Goal: Task Accomplishment & Management: Use online tool/utility

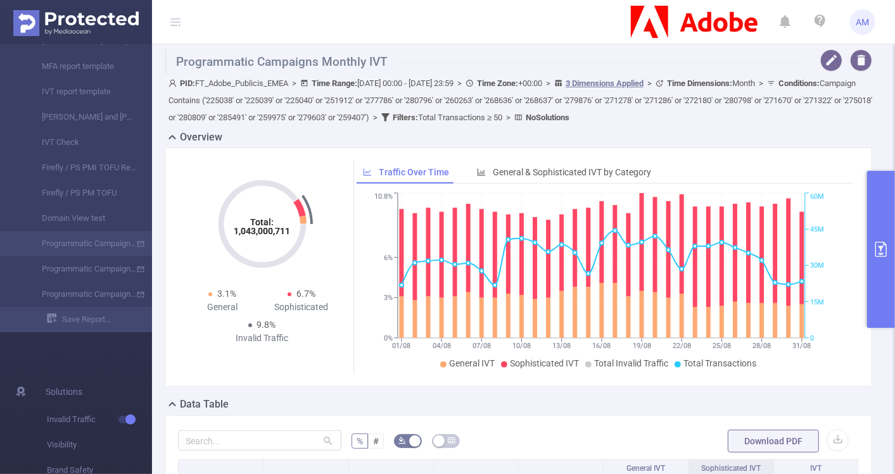
scroll to position [12, 0]
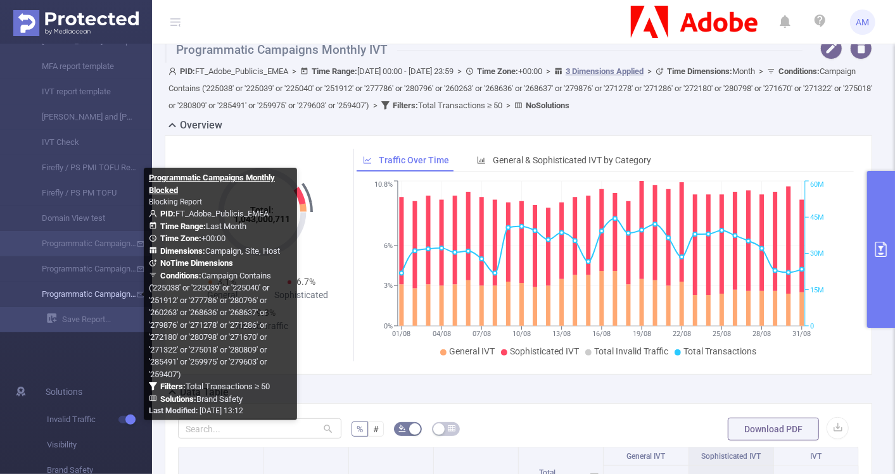
click at [105, 293] on link "Programmatic Campaigns Monthly Blocked" at bounding box center [80, 294] width 111 height 25
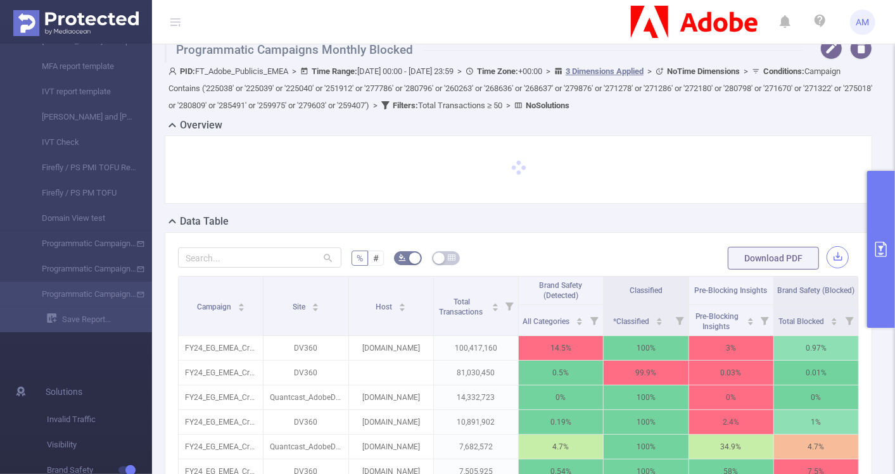
click at [829, 262] on button "button" at bounding box center [838, 257] width 22 height 22
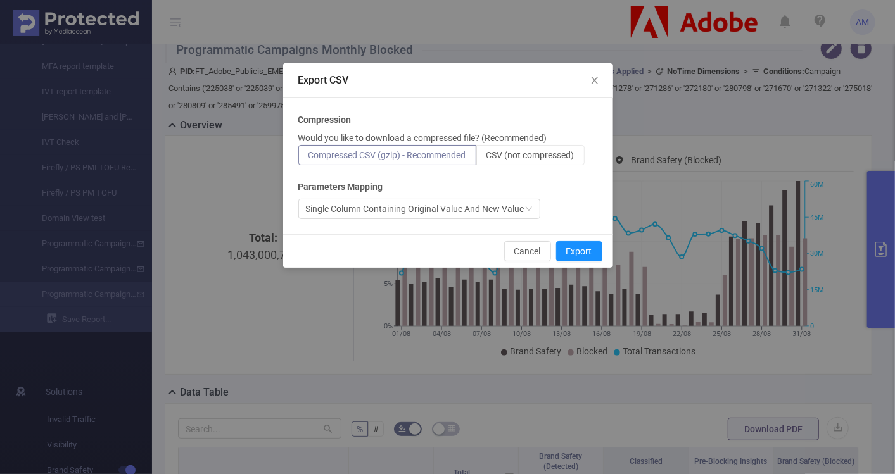
click at [576, 262] on div "Cancel Export" at bounding box center [447, 251] width 329 height 34
click at [578, 251] on button "Export" at bounding box center [579, 251] width 46 height 20
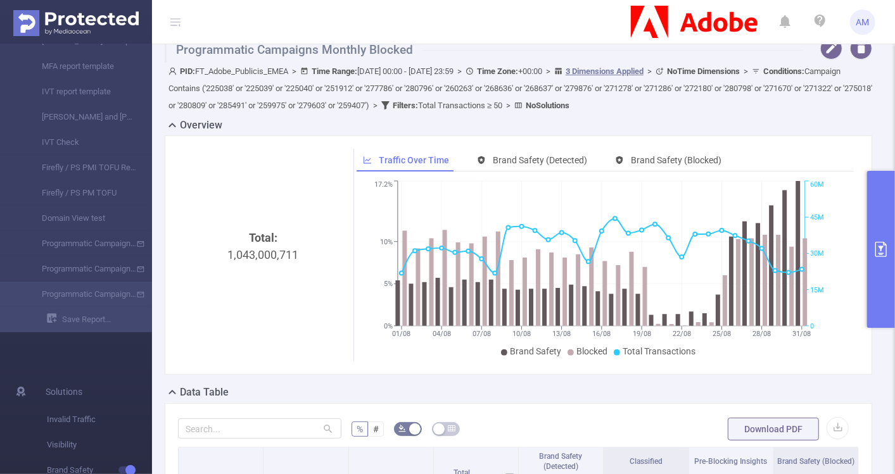
click at [875, 92] on div "Programmatic Campaigns Monthly Blocked PID: FT_Adobe_Publicis_EMEA > Time Range…" at bounding box center [523, 468] width 743 height 872
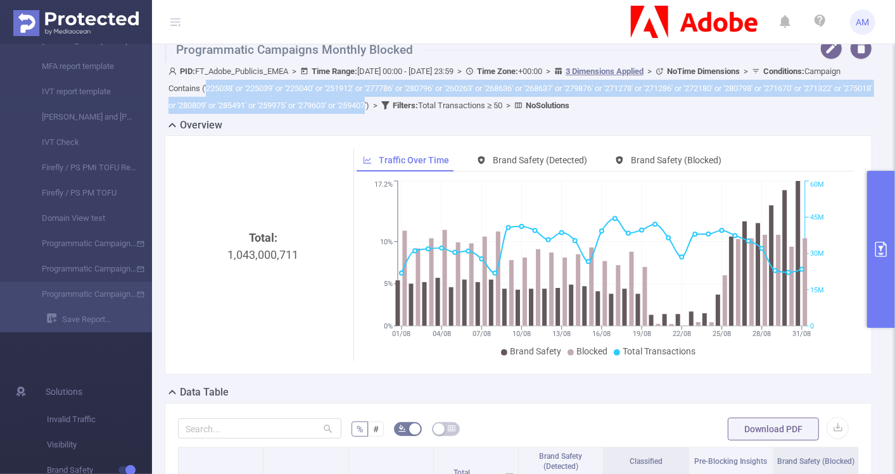
drag, startPoint x: 535, startPoint y: 105, endPoint x: 293, endPoint y: 92, distance: 243.0
click at [293, 92] on span "Conditions : Campaign Contains ('225038' or '225039' or '225040' or '251912' or…" at bounding box center [520, 89] width 704 height 44
copy span "225038' or '225039' or '225040' or '251912' or '277786' or '280796' or '260263'…"
click at [889, 212] on button "primary" at bounding box center [881, 249] width 28 height 157
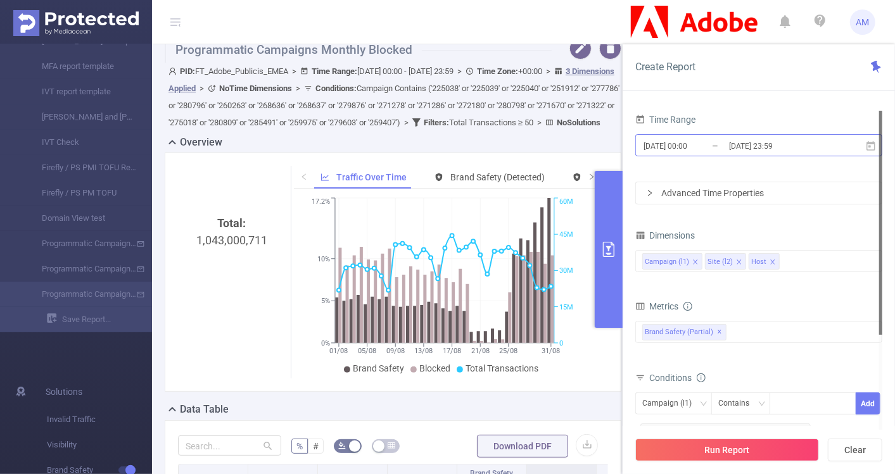
click at [680, 146] on input "2025-08-01 00:00" at bounding box center [693, 145] width 103 height 17
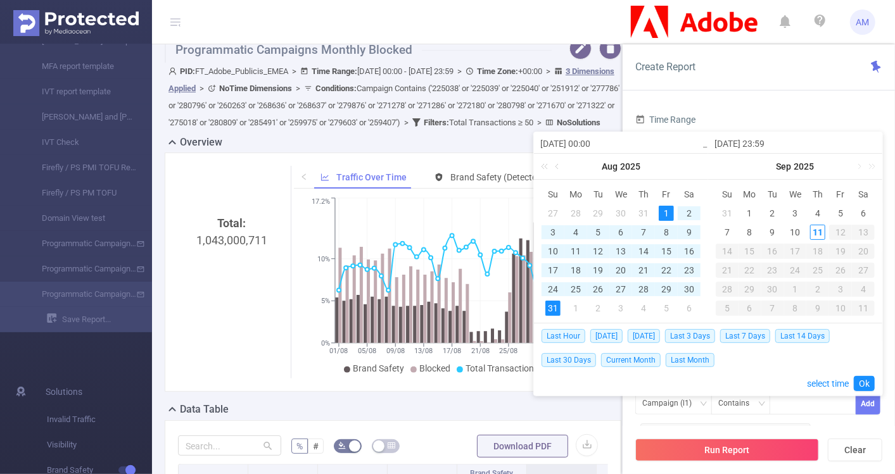
click at [663, 208] on div "1" at bounding box center [666, 213] width 15 height 15
click at [554, 309] on div "31" at bounding box center [552, 308] width 15 height 15
click at [870, 379] on link "Ok" at bounding box center [864, 383] width 21 height 15
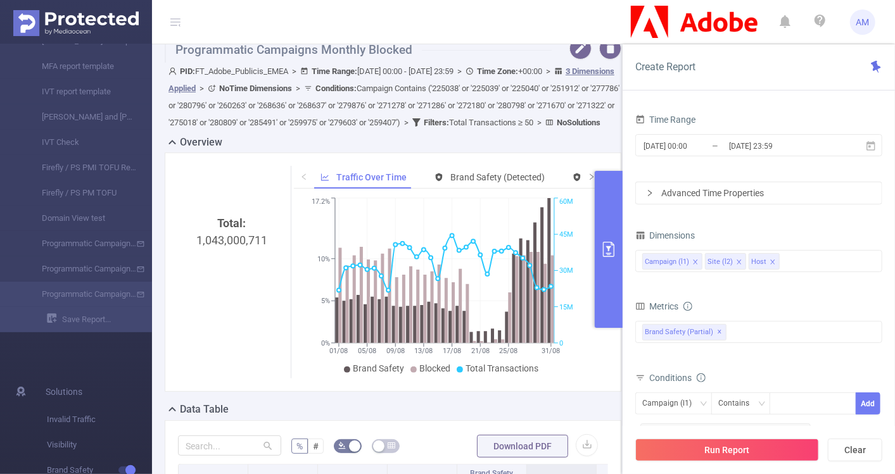
click at [654, 189] on div "Advanced Time Properties" at bounding box center [759, 193] width 246 height 22
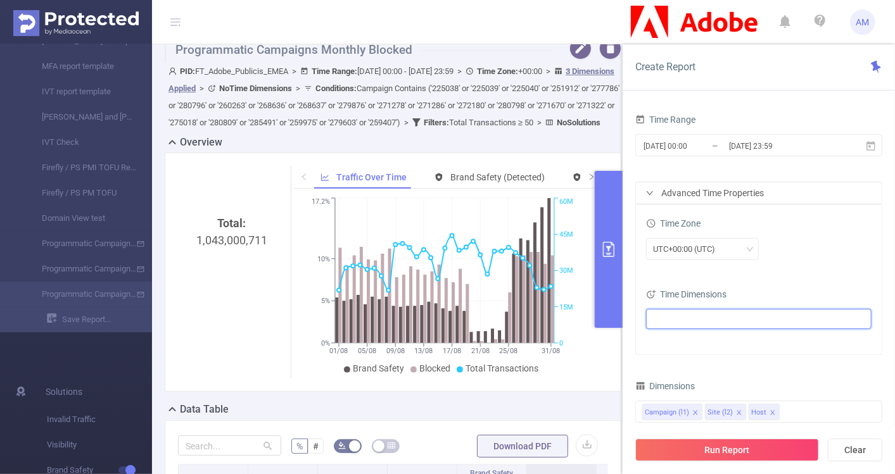
click at [707, 311] on ul at bounding box center [754, 319] width 208 height 19
click at [642, 197] on div "Advanced Time Properties" at bounding box center [759, 193] width 246 height 22
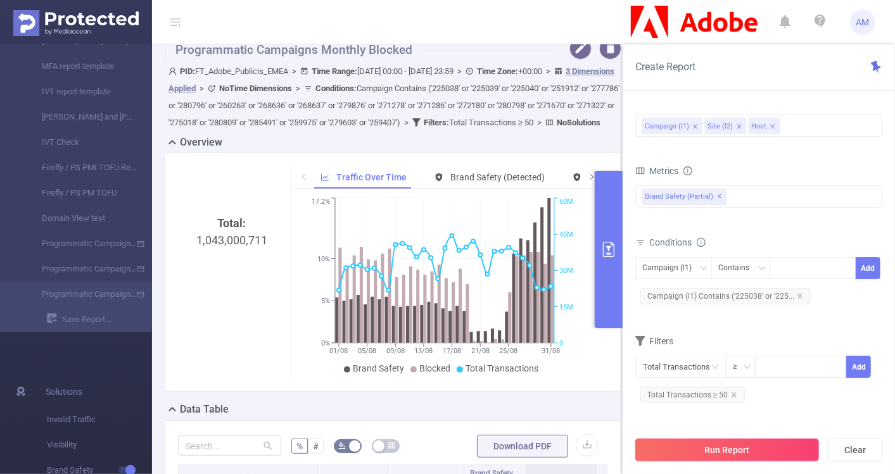
click at [736, 450] on button "Run Report" at bounding box center [727, 450] width 184 height 23
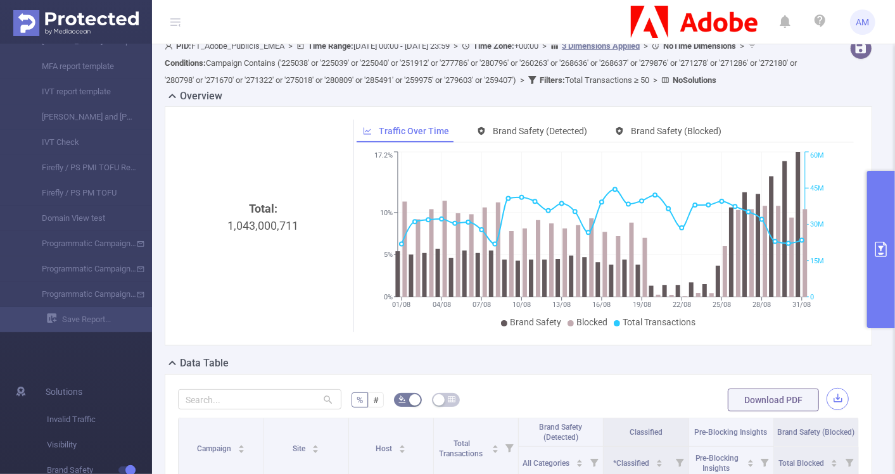
click at [827, 410] on button "button" at bounding box center [838, 399] width 22 height 22
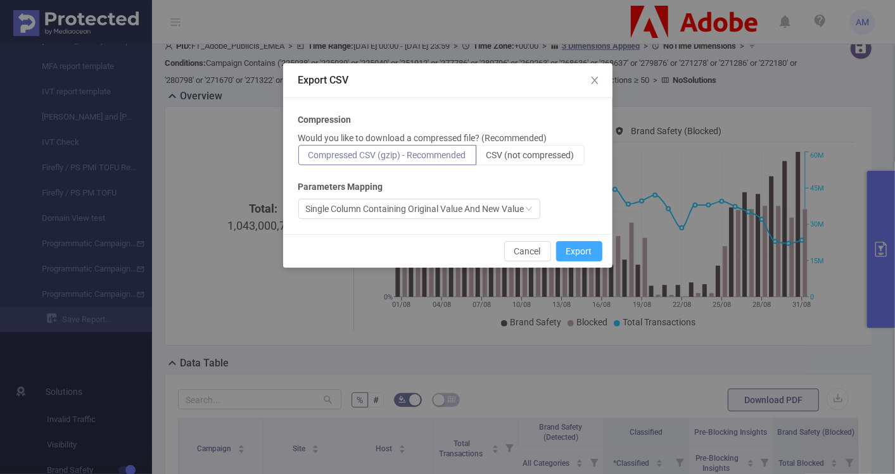
click at [585, 253] on button "Export" at bounding box center [579, 251] width 46 height 20
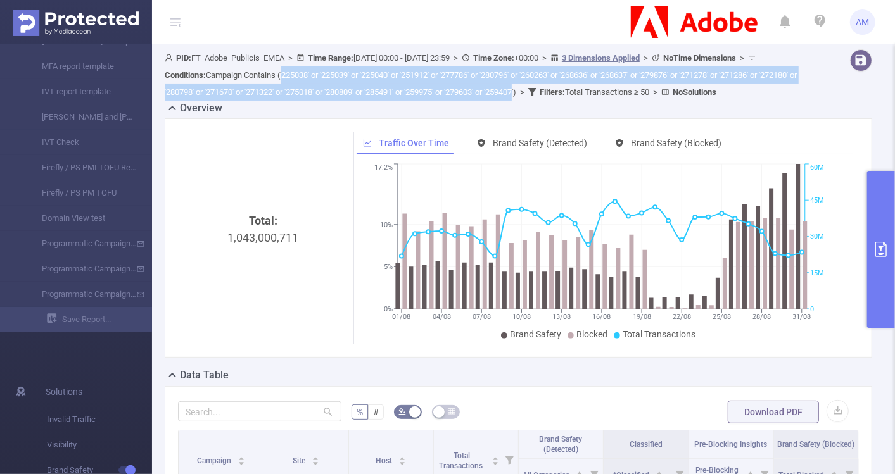
drag, startPoint x: 656, startPoint y: 92, endPoint x: 360, endPoint y: 77, distance: 296.8
click at [360, 77] on span "Conditions : Campaign Contains ('225038' or '225039' or '225040' or '251912' or…" at bounding box center [481, 83] width 632 height 27
copy span "225038' or '225039' or '225040' or '251912' or '277786' or '280796' or '260263'…"
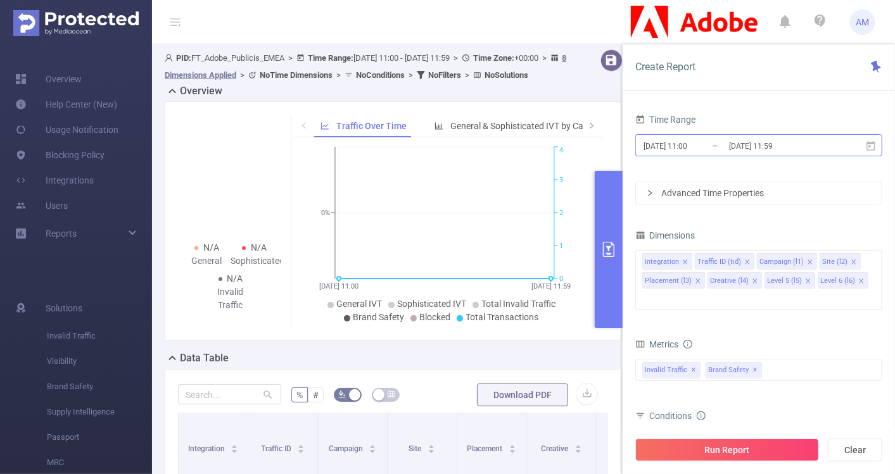
click at [691, 144] on input "[DATE] 11:00" at bounding box center [693, 145] width 103 height 17
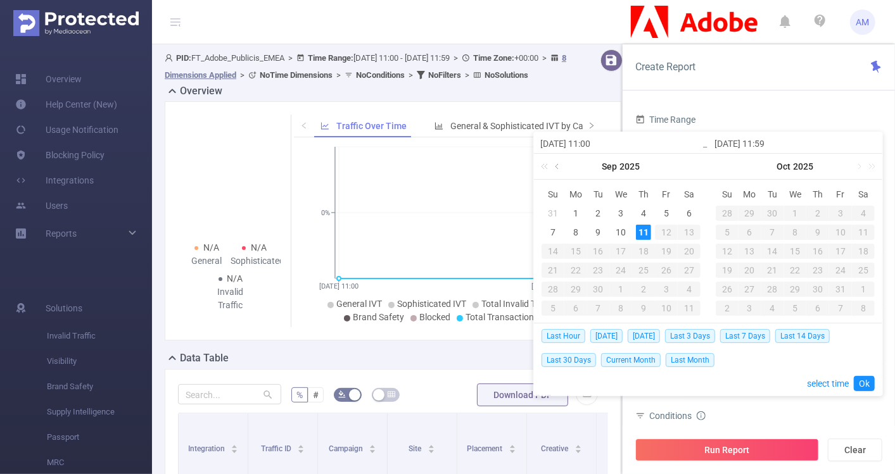
click at [562, 167] on link at bounding box center [557, 166] width 11 height 25
click at [664, 212] on div "1" at bounding box center [666, 213] width 15 height 15
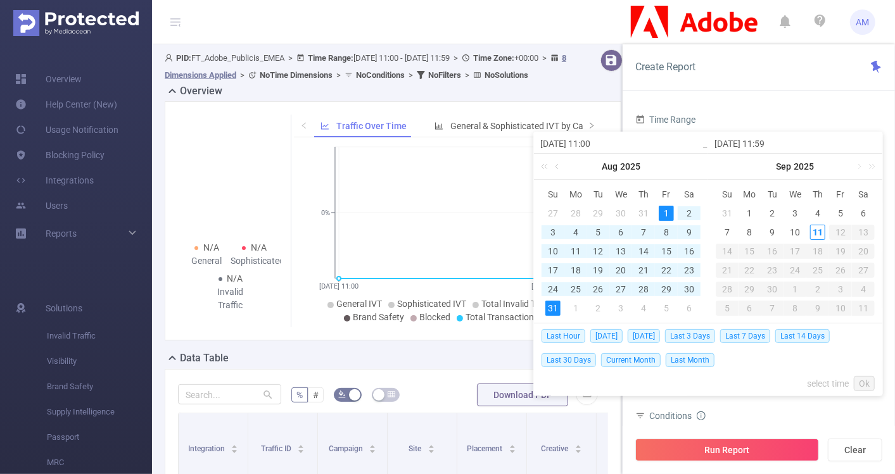
click at [547, 310] on div "31" at bounding box center [552, 308] width 15 height 15
type input "[DATE] 11:00"
type input "[DATE] 11:59"
type input "[DATE] 11:00"
type input "[DATE] 11:59"
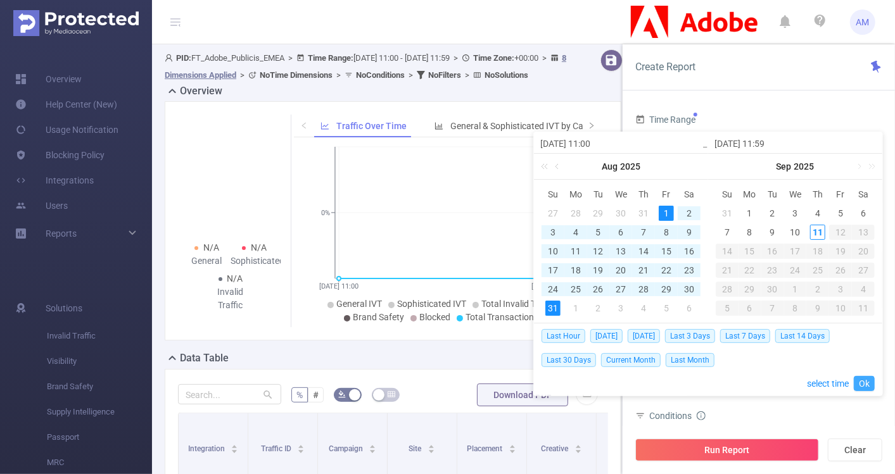
click at [857, 377] on link "Ok" at bounding box center [864, 383] width 21 height 15
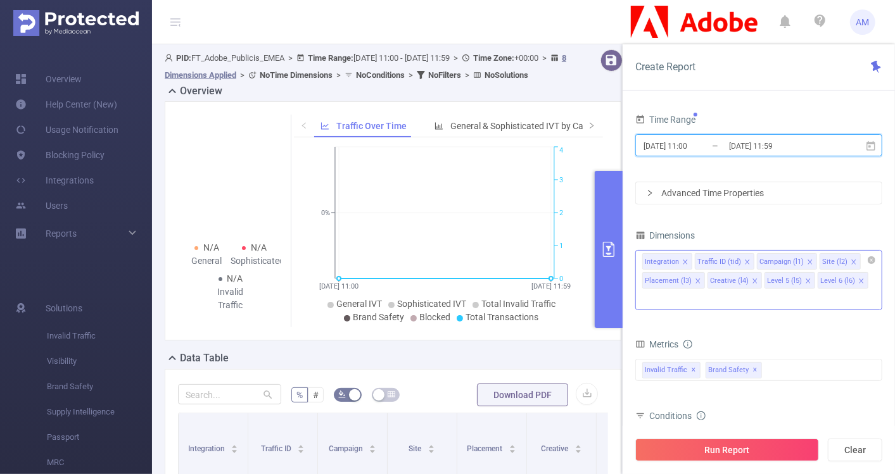
click at [684, 259] on icon "icon: close" at bounding box center [685, 262] width 6 height 6
click at [692, 264] on icon "icon: close" at bounding box center [695, 263] width 6 height 8
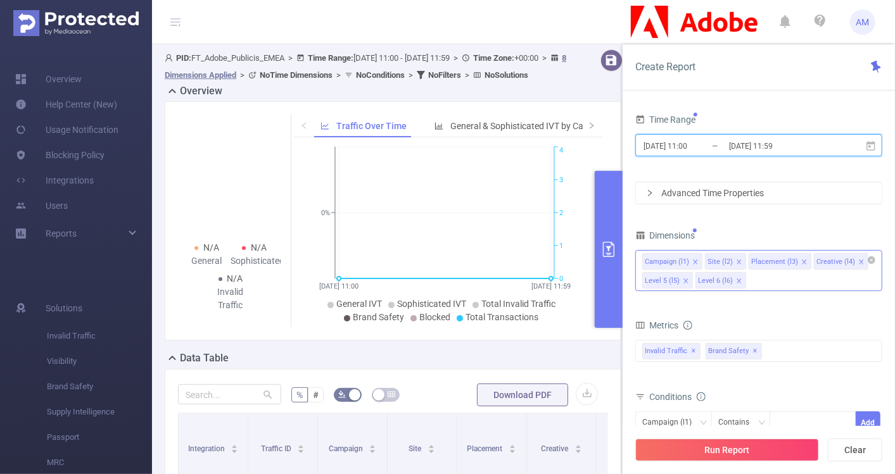
click at [801, 260] on icon "icon: close" at bounding box center [804, 262] width 6 height 6
click at [794, 260] on icon "icon: close" at bounding box center [796, 262] width 6 height 6
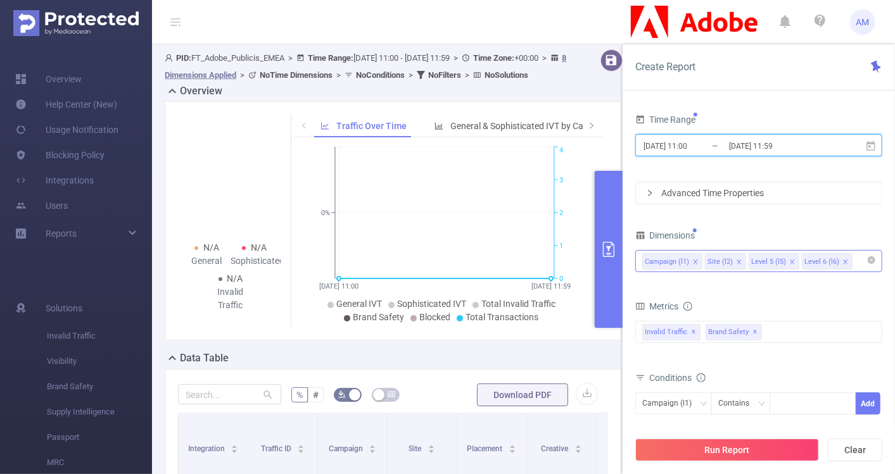
click at [789, 259] on icon "icon: close" at bounding box center [792, 262] width 6 height 6
click at [789, 263] on icon "icon: close" at bounding box center [792, 262] width 6 height 6
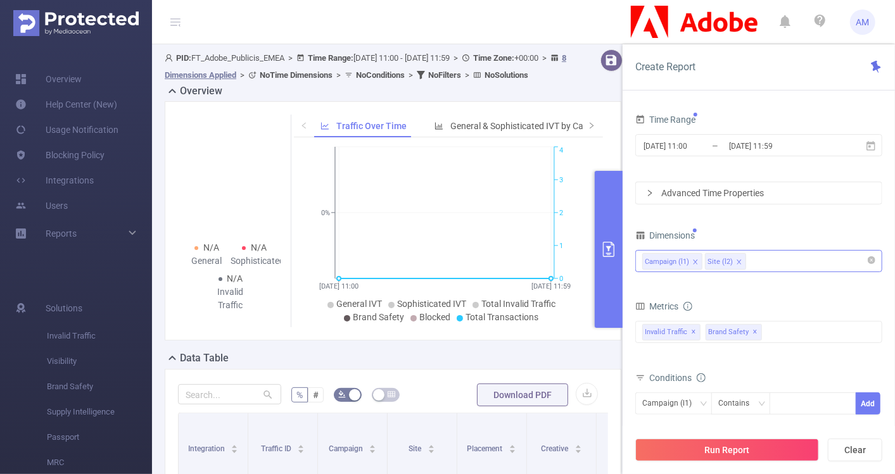
click at [785, 262] on div "Campaign (l1) Site (l2)" at bounding box center [758, 261] width 233 height 21
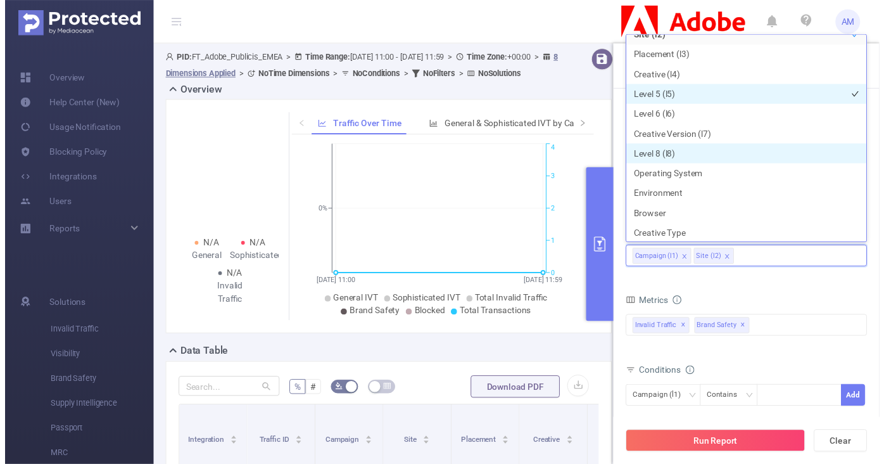
scroll to position [200, 0]
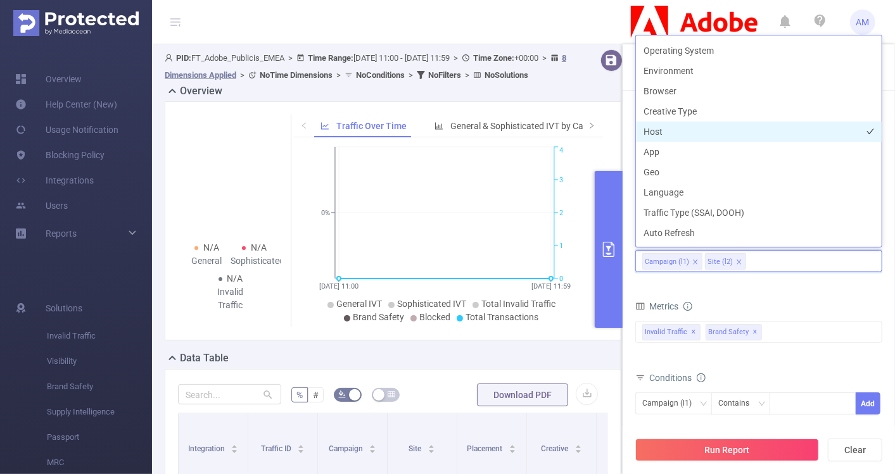
click at [682, 134] on li "Host" at bounding box center [759, 132] width 246 height 20
click at [792, 302] on div "Metrics" at bounding box center [758, 308] width 247 height 21
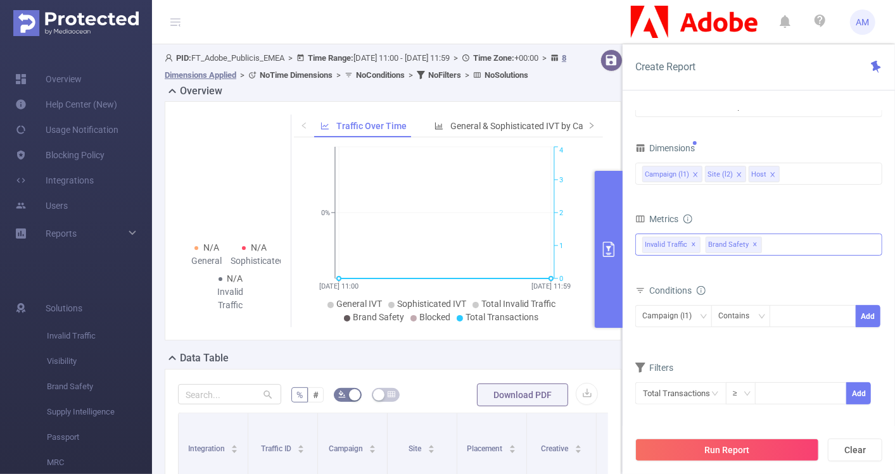
click at [687, 248] on span "Invalid Traffic ✕" at bounding box center [671, 245] width 58 height 16
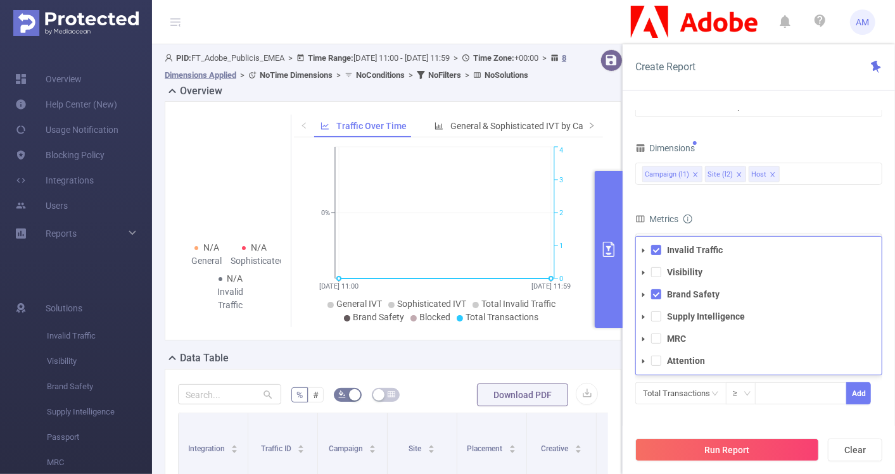
click at [739, 199] on form "Dimensions Campaign (l1) Site (l2) Host Metrics Total General IVT Data Centers …" at bounding box center [758, 280] width 247 height 282
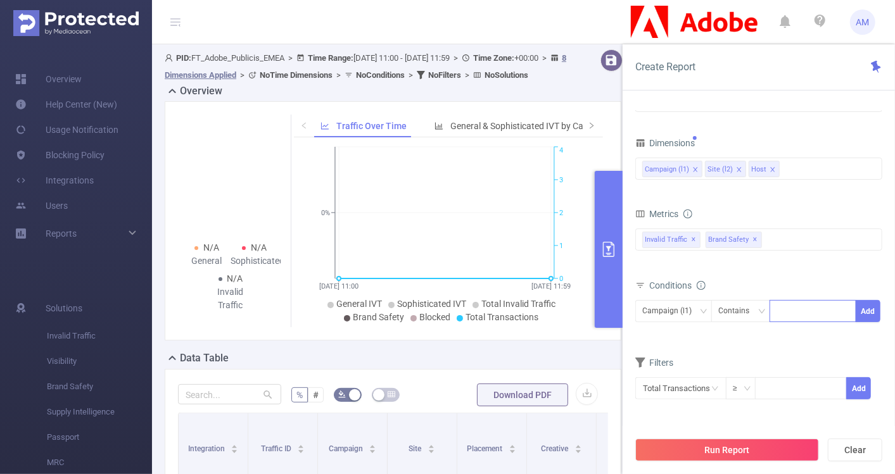
click at [781, 310] on input at bounding box center [780, 311] width 6 height 16
paste input "225038' or '225039' or '225040' or '251912' or '277786' or '280796' or '260263'…"
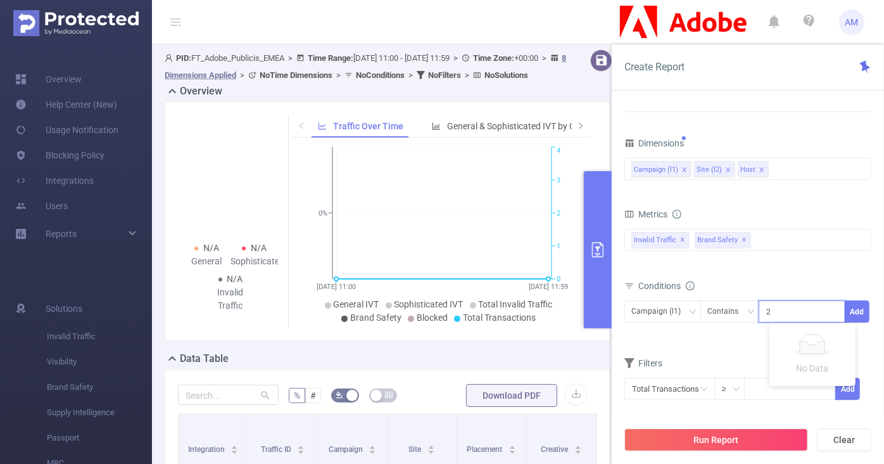
scroll to position [0, 771]
type input "225038' or '225039' or '225040' or '251912' or '277786' or '280796' or '260263'…"
click at [856, 307] on button "Add" at bounding box center [857, 311] width 25 height 22
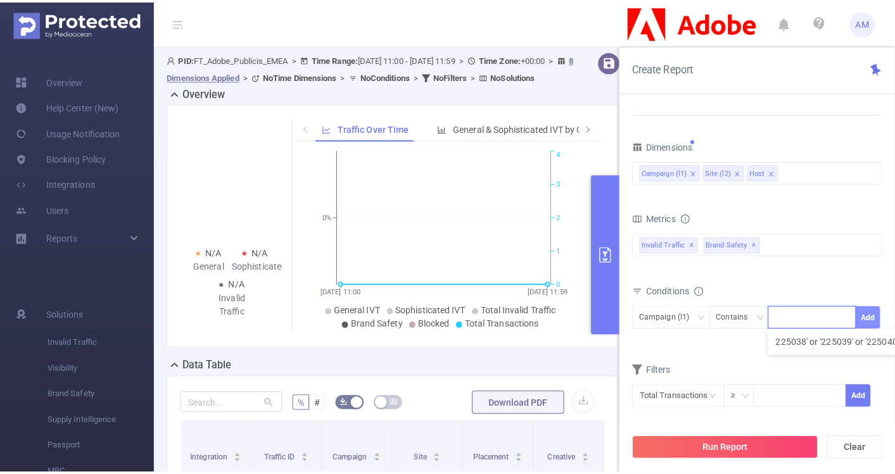
scroll to position [0, 0]
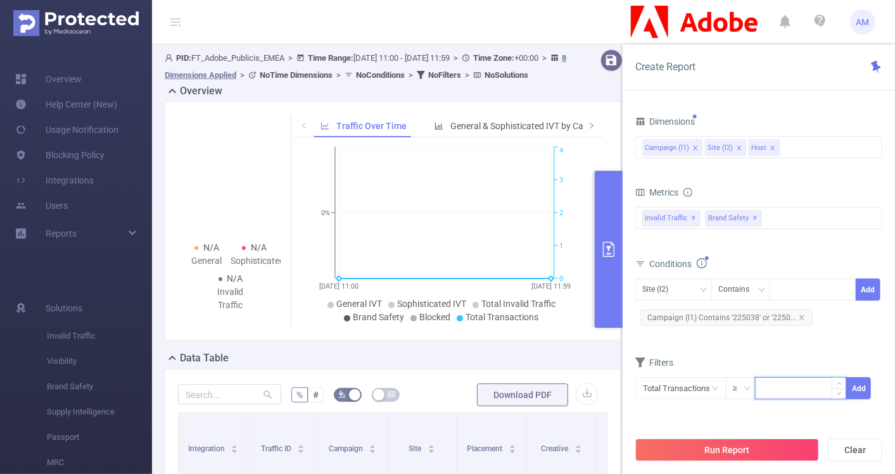
click at [771, 388] on input at bounding box center [801, 387] width 90 height 19
click at [745, 389] on icon "icon: down" at bounding box center [747, 389] width 8 height 8
click at [781, 393] on input at bounding box center [801, 387] width 90 height 19
type input "50"
click at [862, 387] on button "Add" at bounding box center [858, 388] width 25 height 22
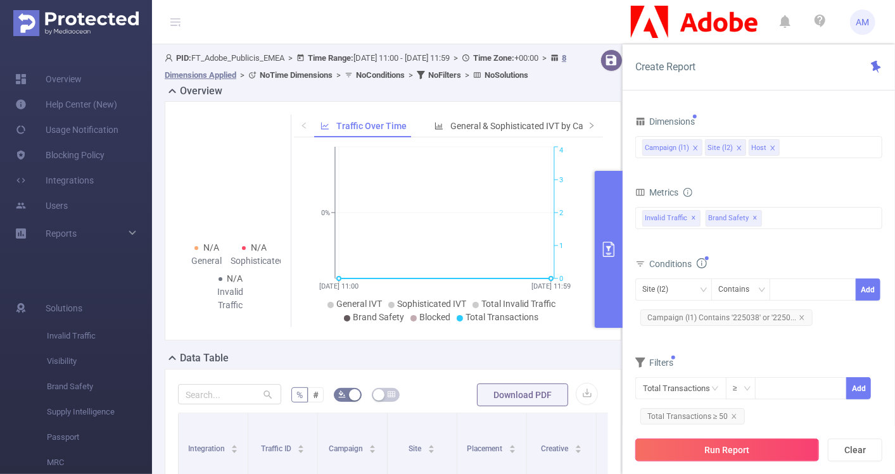
click at [777, 445] on button "Run Report" at bounding box center [727, 450] width 184 height 23
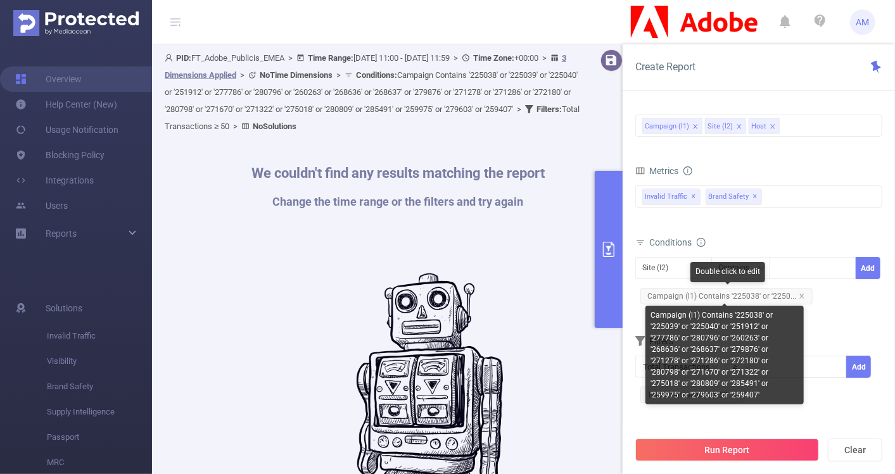
click at [801, 291] on span "Campaign (l1) Contains '225038' or '2250..." at bounding box center [726, 296] width 172 height 16
click at [799, 294] on icon "icon: close" at bounding box center [802, 296] width 6 height 6
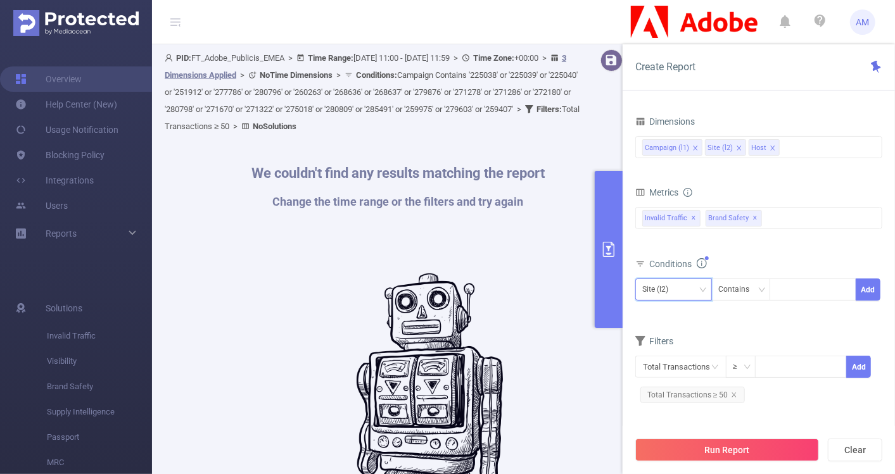
click at [694, 289] on div "Site (l2)" at bounding box center [673, 289] width 63 height 21
click at [695, 315] on li "Campaign (l1)" at bounding box center [673, 314] width 77 height 20
click at [794, 283] on div at bounding box center [813, 289] width 73 height 21
paste input
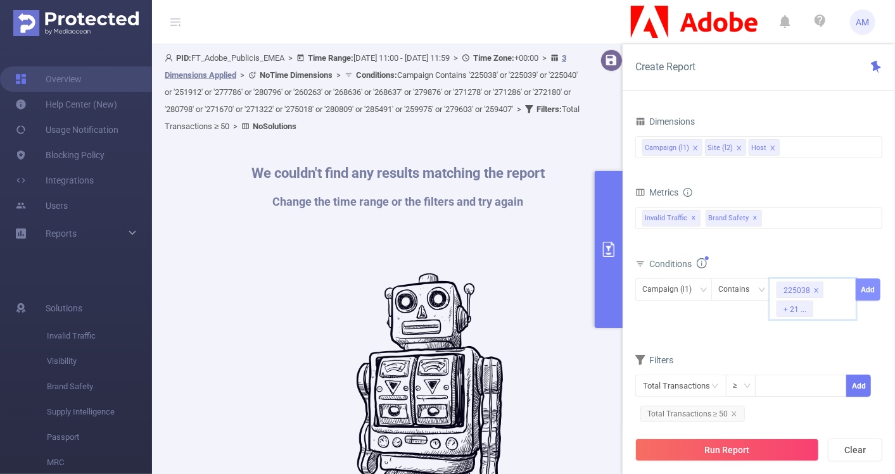
click at [863, 293] on button "Add" at bounding box center [868, 290] width 25 height 22
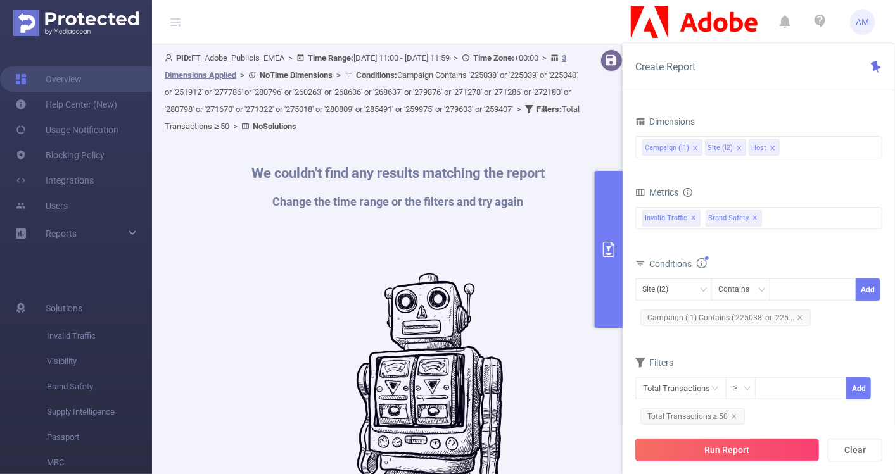
click at [695, 444] on button "Run Report" at bounding box center [727, 450] width 184 height 23
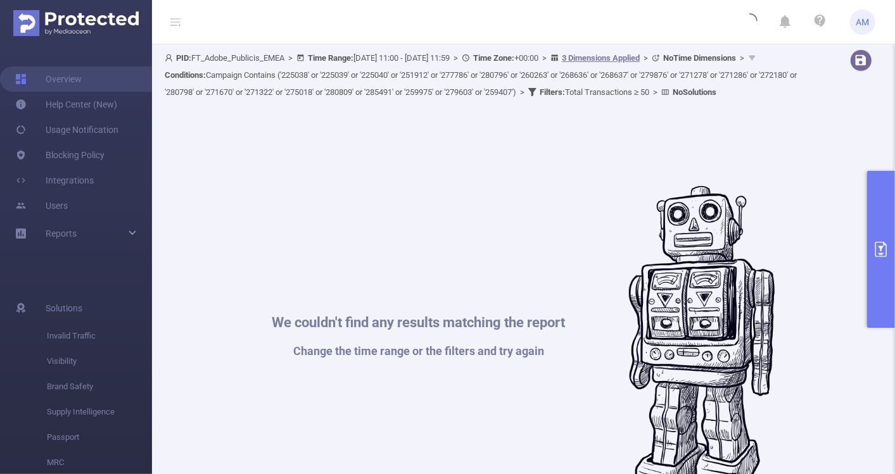
click at [877, 219] on button "primary" at bounding box center [881, 249] width 28 height 157
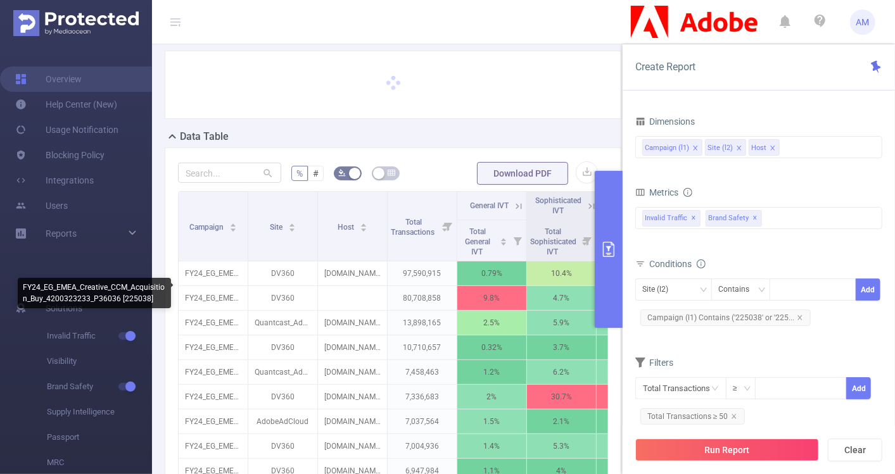
scroll to position [96, 0]
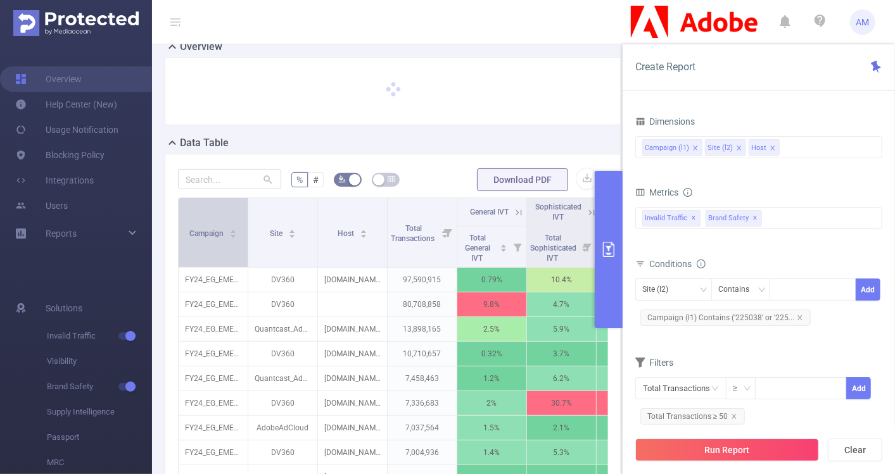
click at [218, 226] on div "Campaign" at bounding box center [213, 232] width 48 height 13
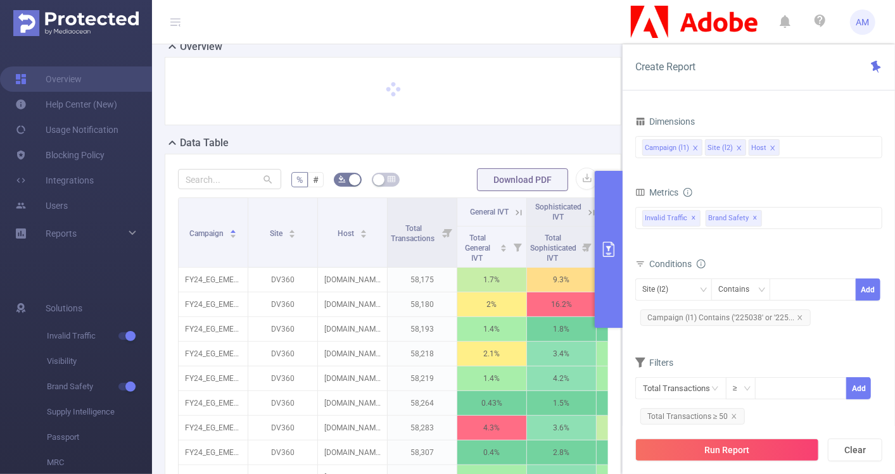
click at [610, 250] on icon "primary" at bounding box center [608, 249] width 15 height 15
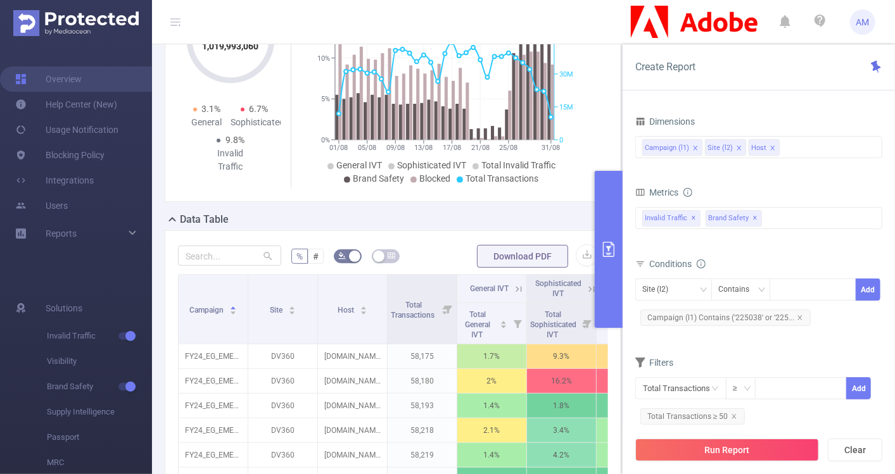
scroll to position [191, 0]
click at [603, 266] on button "primary" at bounding box center [609, 249] width 28 height 157
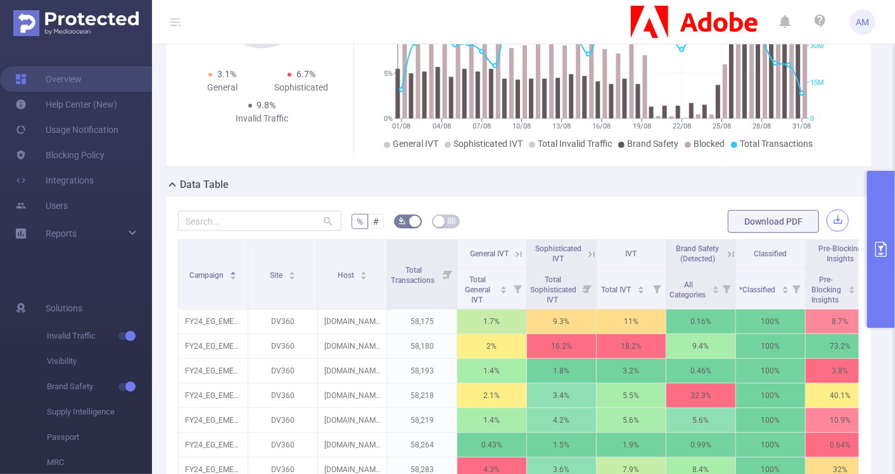
click at [827, 232] on button "button" at bounding box center [838, 221] width 22 height 22
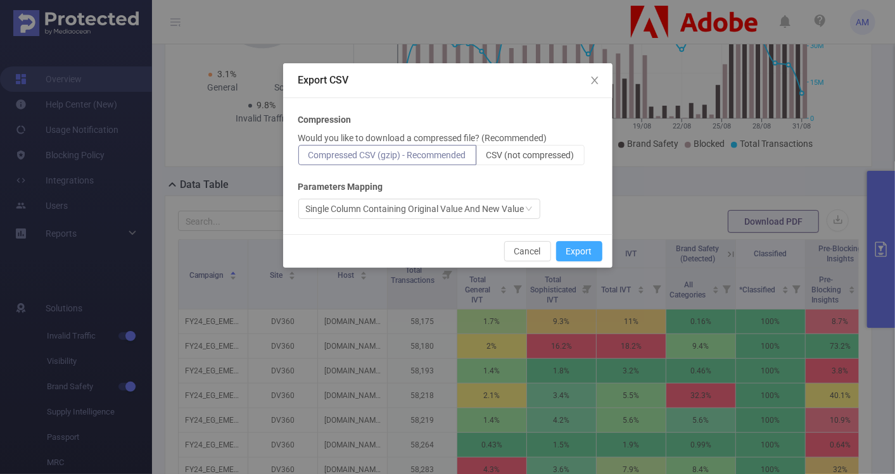
click at [566, 253] on button "Export" at bounding box center [579, 251] width 46 height 20
